Goal: Check status: Check status

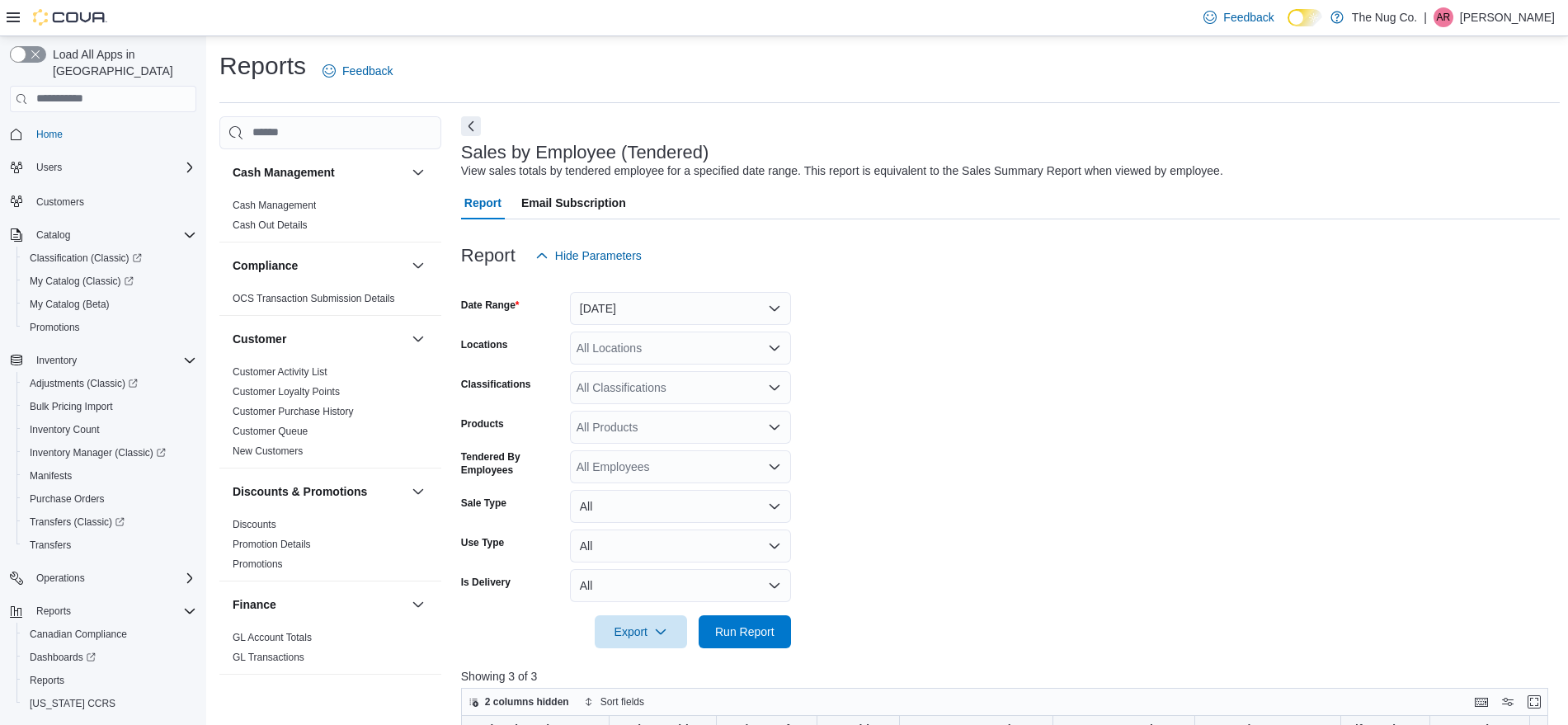
scroll to position [413, 0]
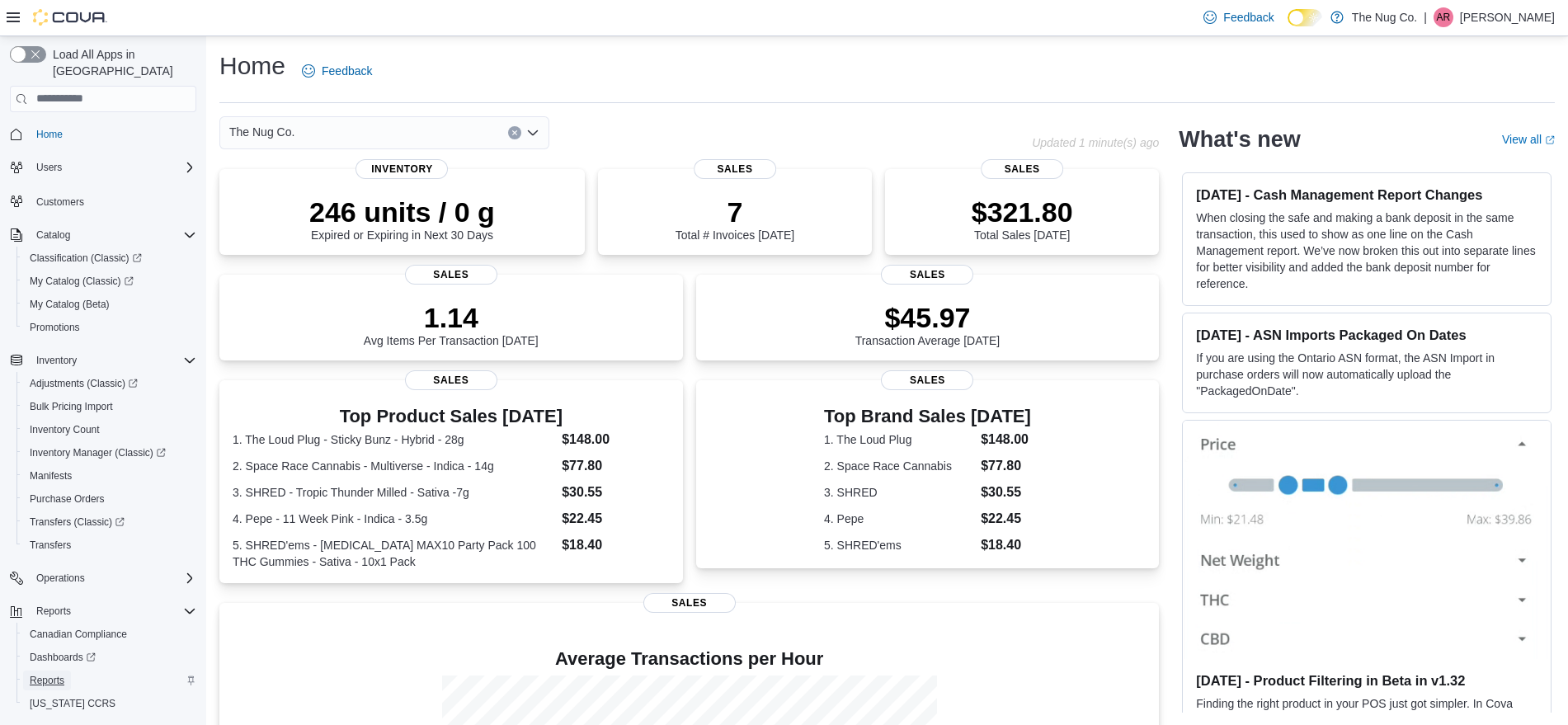
click at [48, 674] on span "Reports" at bounding box center [46, 680] width 34 height 13
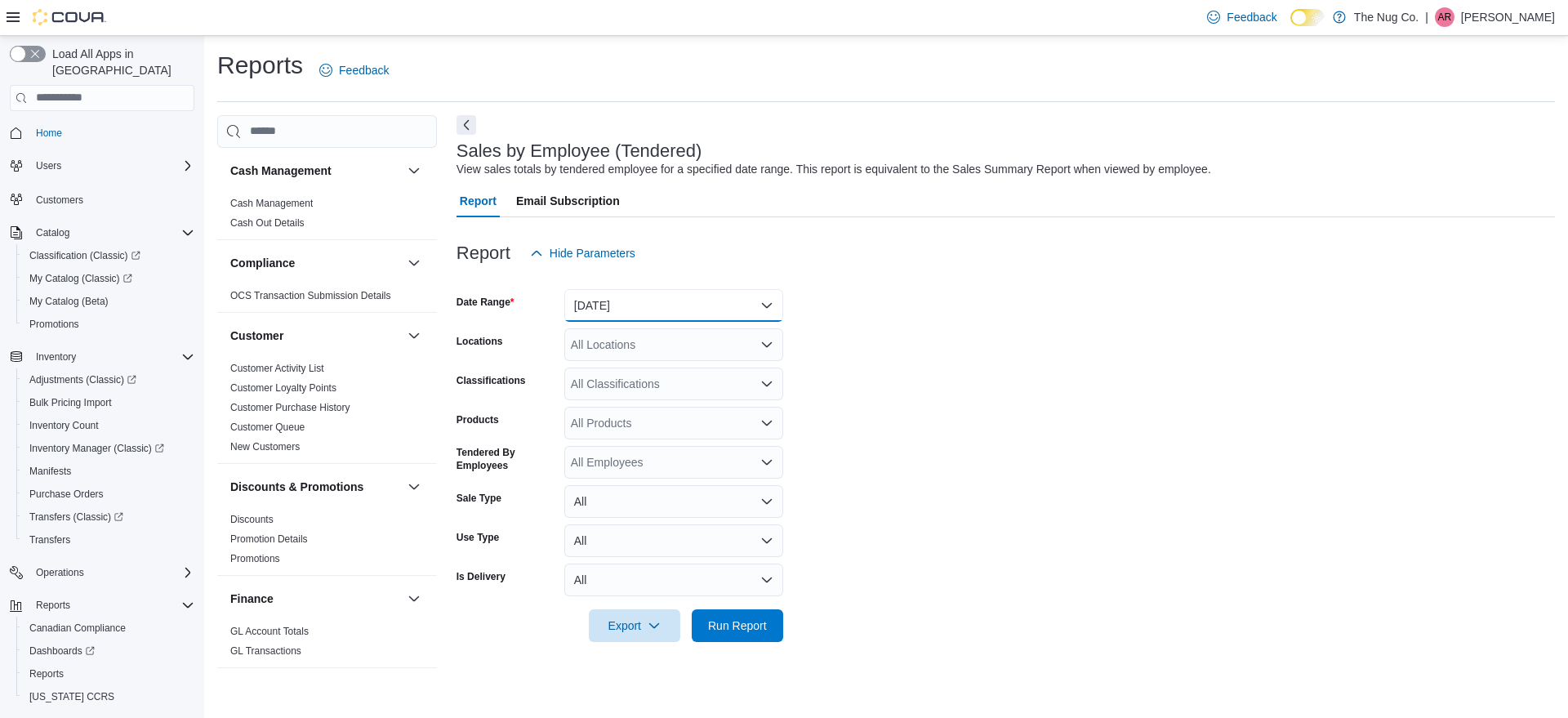
click at [762, 298] on button "Yesterday" at bounding box center [674, 305] width 219 height 33
click at [637, 361] on span "Today" at bounding box center [684, 371] width 186 height 19
click at [760, 627] on span "Run Report" at bounding box center [737, 625] width 59 height 16
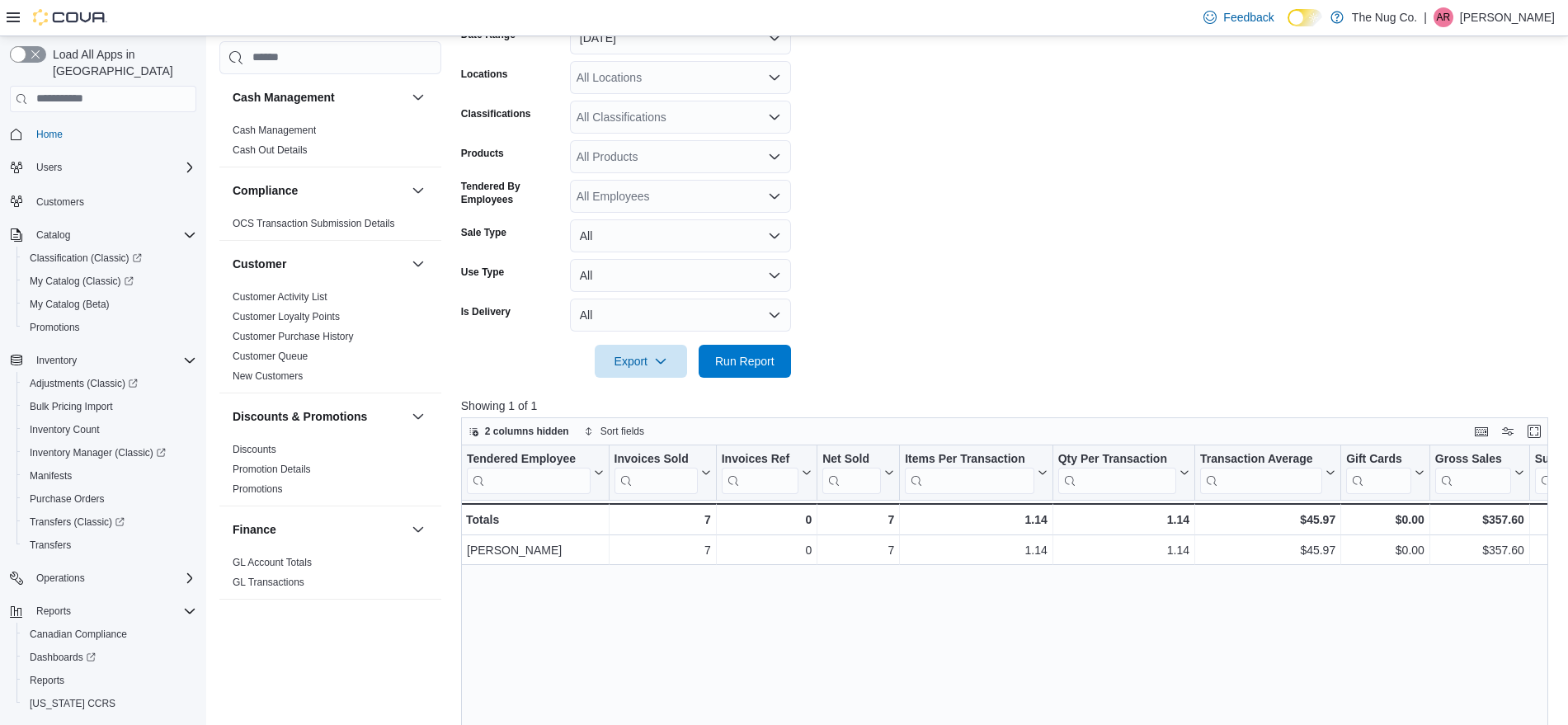
scroll to position [309, 0]
